Goal: Information Seeking & Learning: Learn about a topic

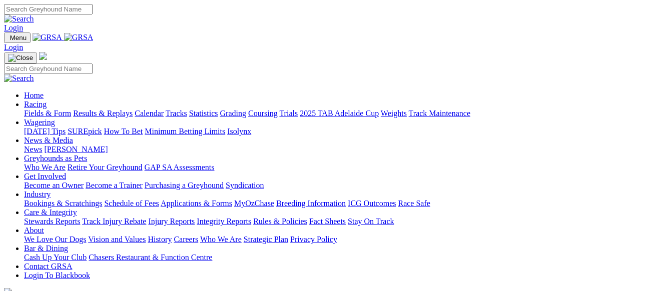
scroll to position [350, 0]
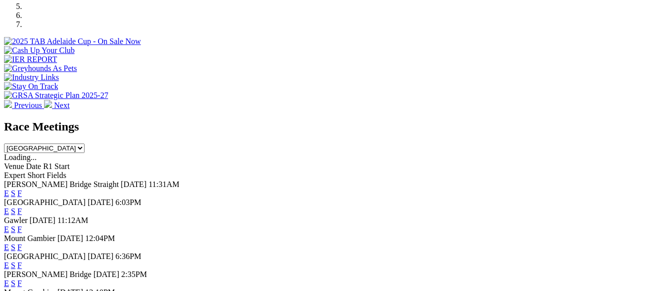
click at [22, 189] on link "F" at bounding box center [20, 193] width 5 height 9
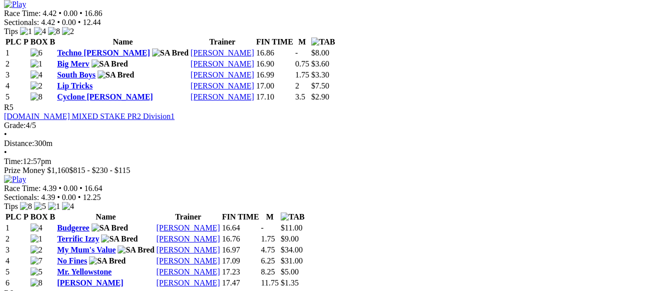
scroll to position [1151, 0]
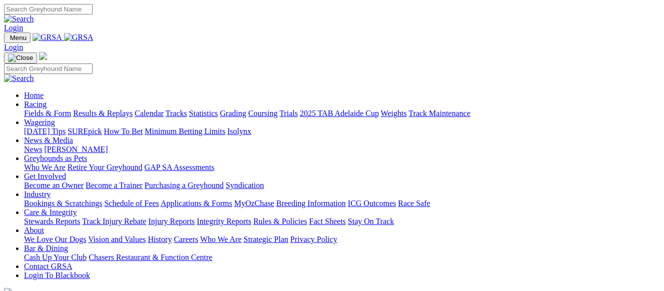
scroll to position [350, 0]
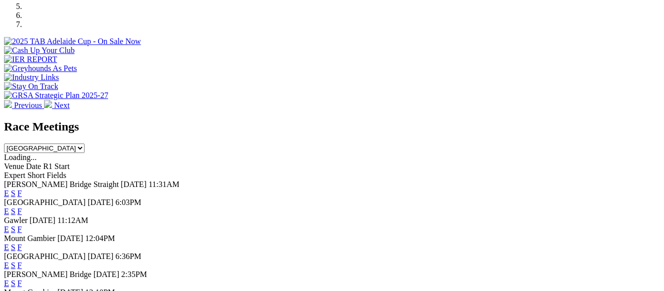
click at [22, 225] on link "F" at bounding box center [20, 229] width 5 height 9
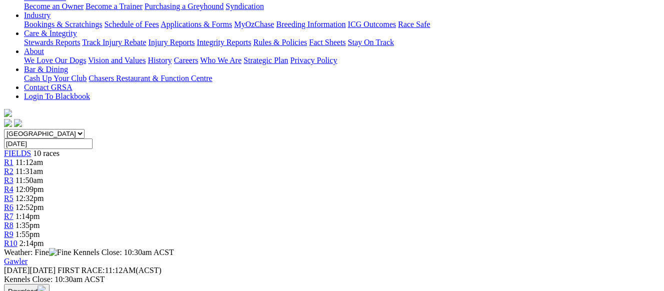
scroll to position [150, 0]
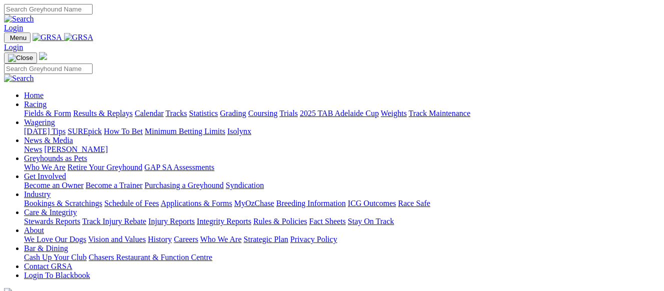
scroll to position [350, 0]
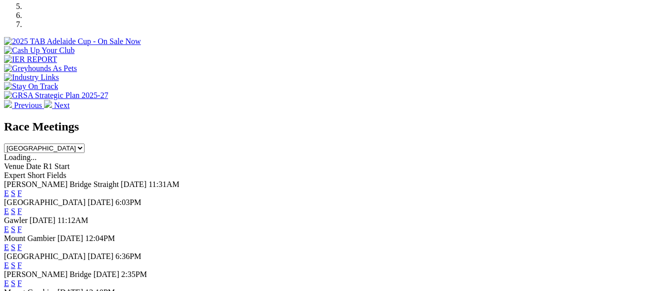
drag, startPoint x: 0, startPoint y: 0, endPoint x: 460, endPoint y: 116, distance: 474.3
click at [22, 207] on link "F" at bounding box center [20, 211] width 5 height 9
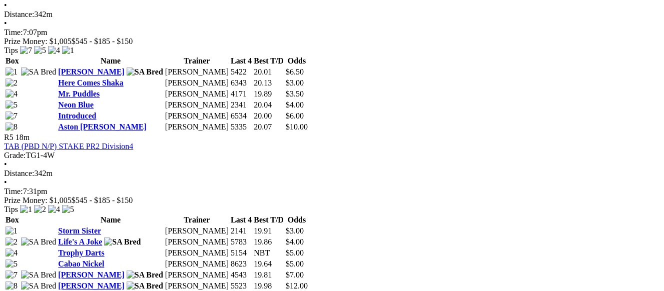
scroll to position [1051, 0]
